Goal: Navigation & Orientation: Find specific page/section

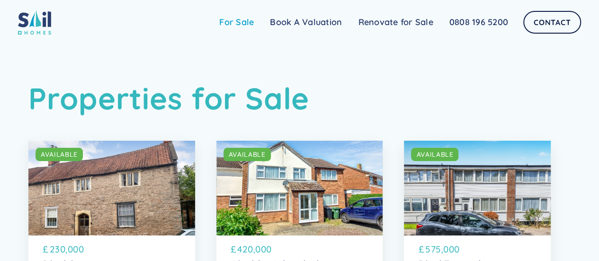
click at [243, 20] on link "For Sale" at bounding box center [236, 22] width 51 height 19
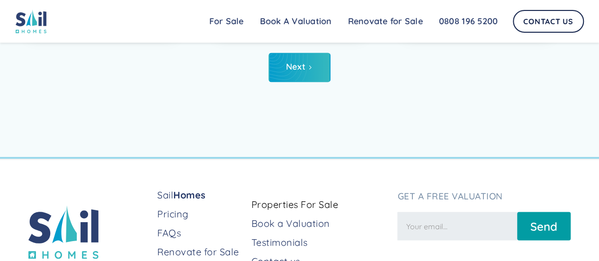
scroll to position [4340, 0]
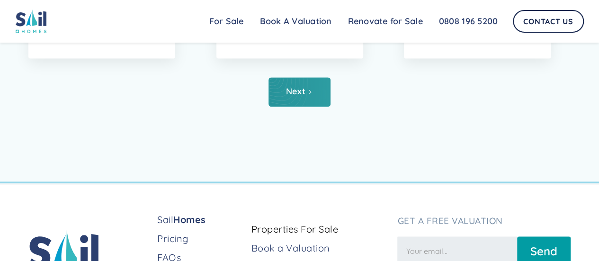
click at [292, 107] on link "Next" at bounding box center [299, 91] width 62 height 29
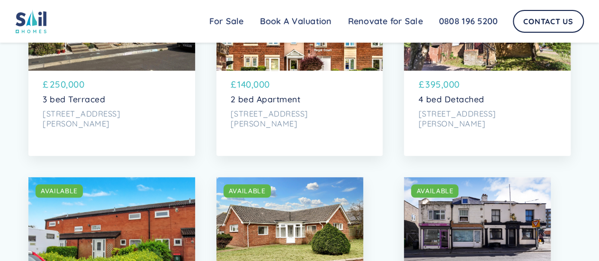
scroll to position [464, 0]
